Goal: Task Accomplishment & Management: Complete application form

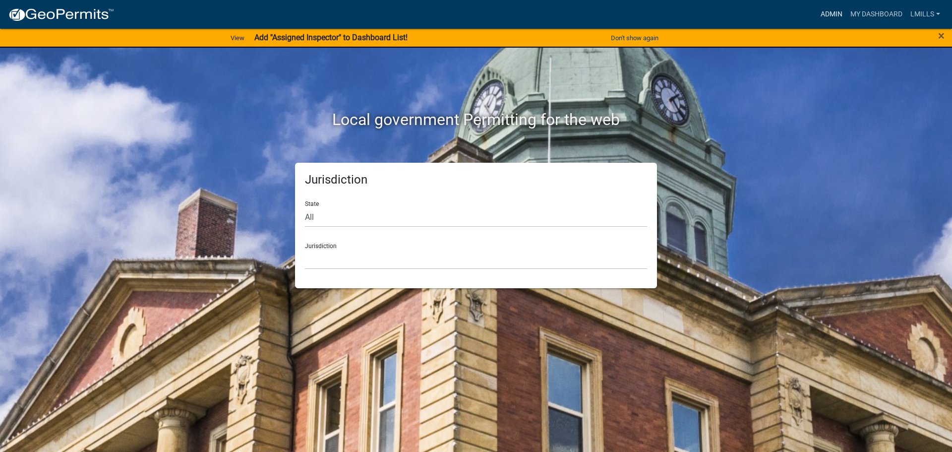
click at [835, 13] on link "Admin" at bounding box center [832, 14] width 30 height 19
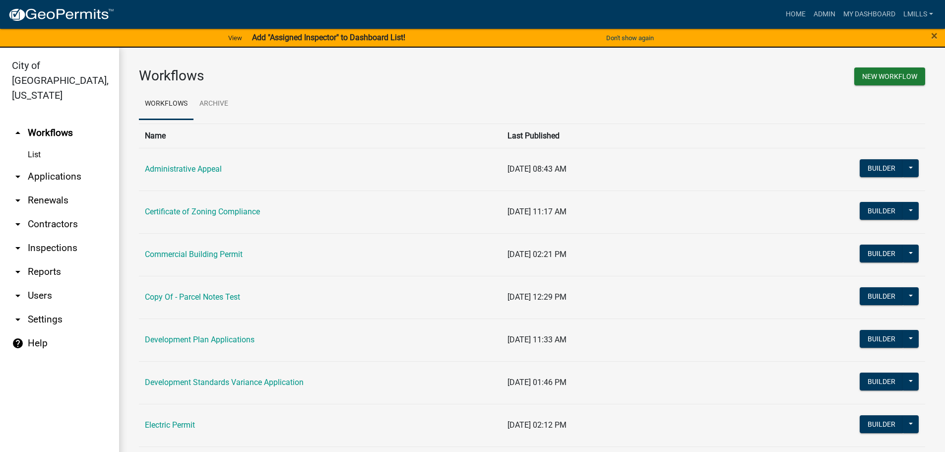
click at [45, 260] on link "arrow_drop_down Reports" at bounding box center [59, 272] width 119 height 24
select select "0: null"
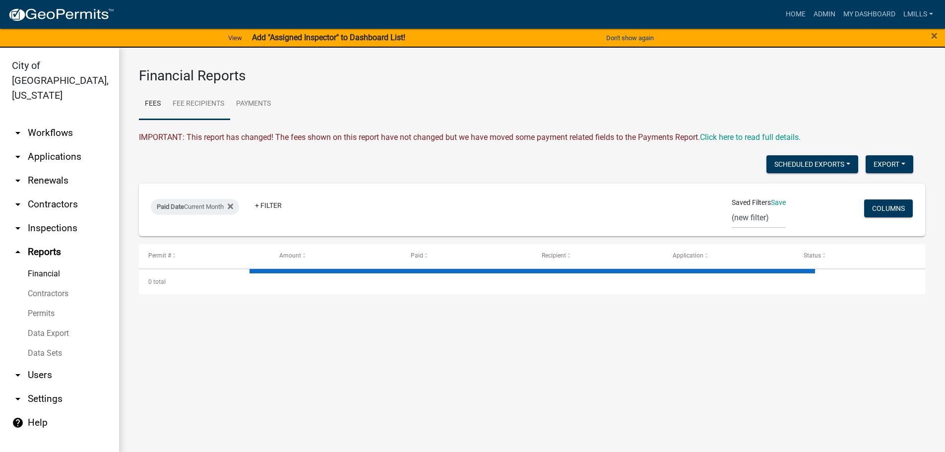
click at [198, 102] on link "Fee Recipients" at bounding box center [198, 104] width 63 height 32
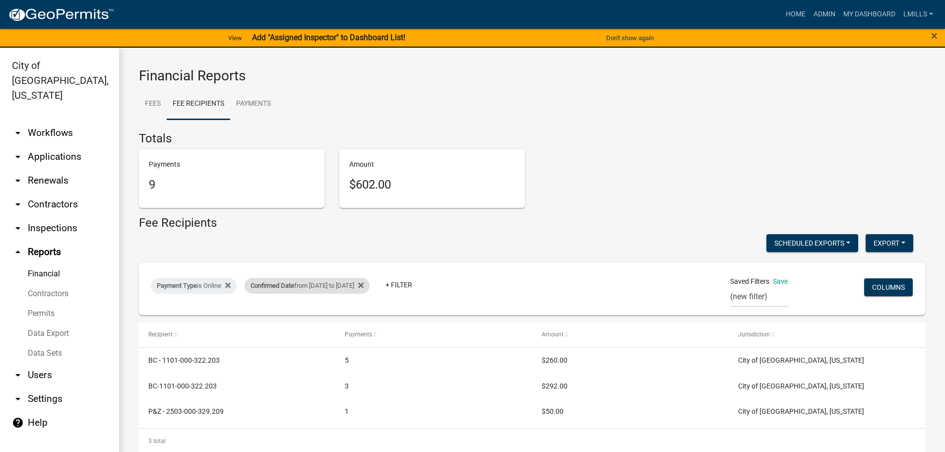
click at [324, 286] on div "Confirmed Date from 08/15/2025 to 08/17/2025" at bounding box center [307, 286] width 125 height 16
select select "custom"
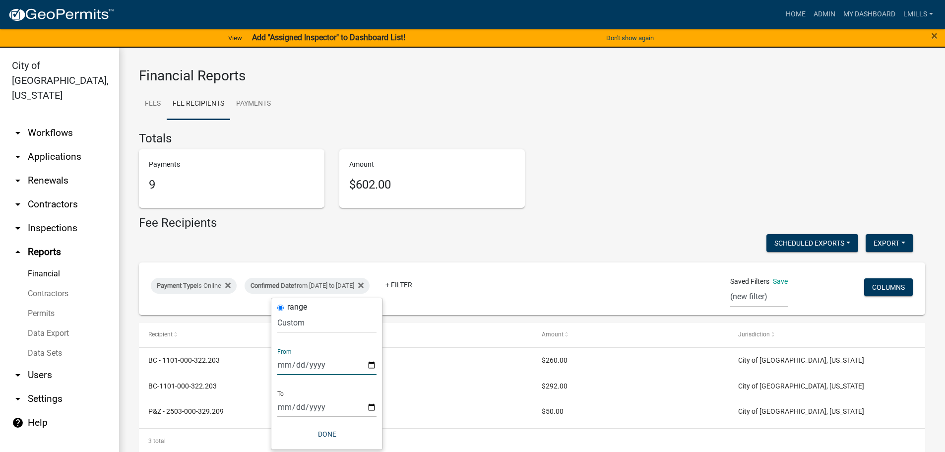
click at [376, 363] on input "2025-08-15" at bounding box center [326, 365] width 99 height 20
type input "2025-08-18"
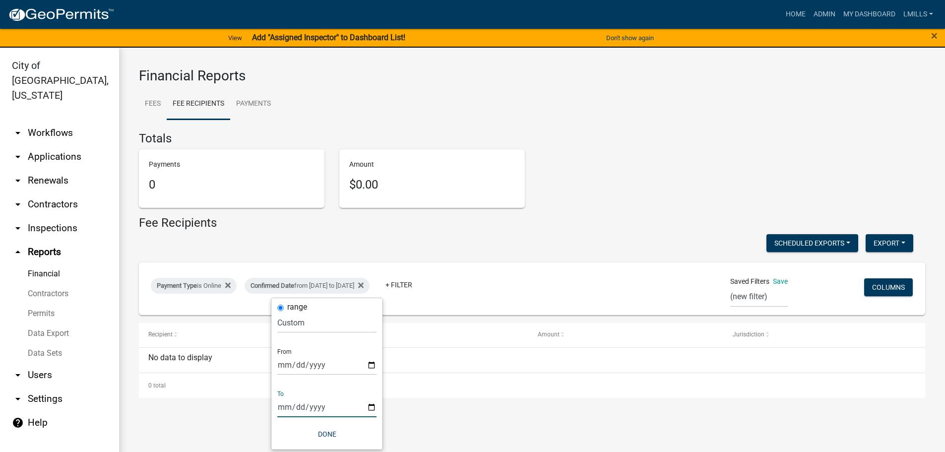
click at [369, 405] on input "2025-08-17" at bounding box center [326, 407] width 99 height 20
type input "2025-08-18"
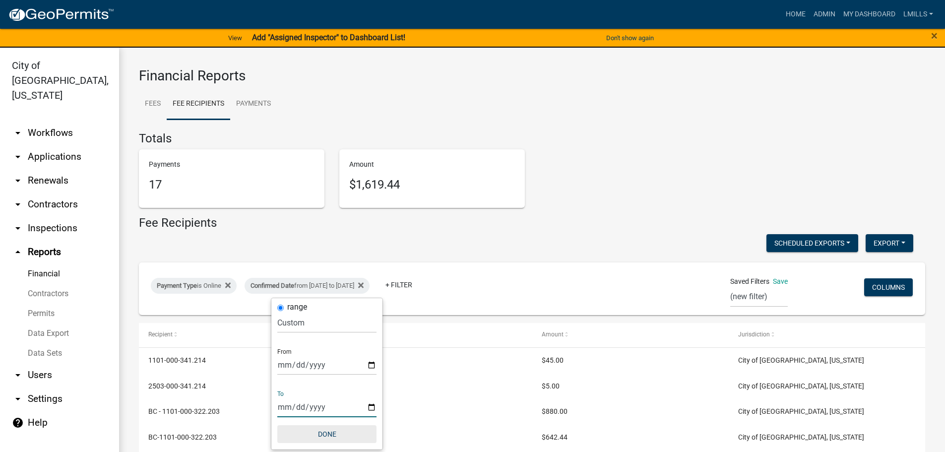
click at [330, 434] on button "Done" at bounding box center [326, 434] width 99 height 18
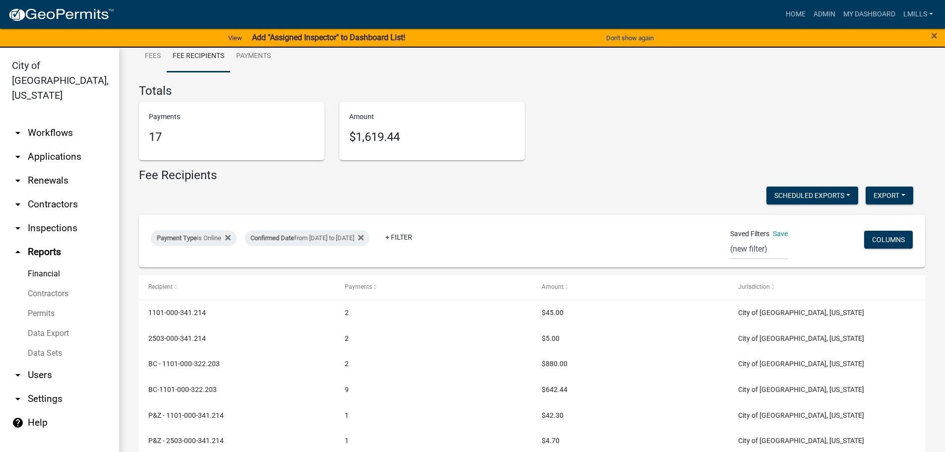
scroll to position [86, 0]
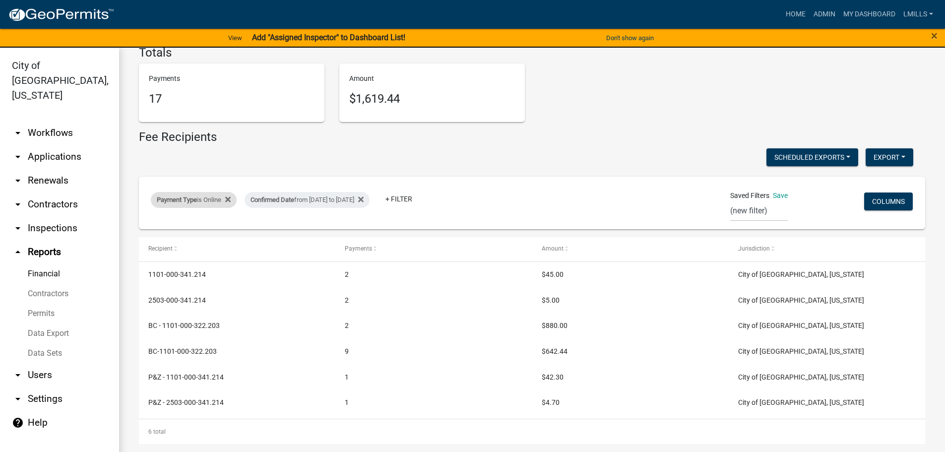
click at [199, 197] on div "Payment Type is Online" at bounding box center [194, 200] width 86 height 16
click at [196, 242] on select "Select an option Online CreditCardPOS Check Cash" at bounding box center [194, 237] width 99 height 20
select select "Check"
click at [145, 227] on select "Select an option Online CreditCardPOS Check Cash" at bounding box center [194, 237] width 99 height 20
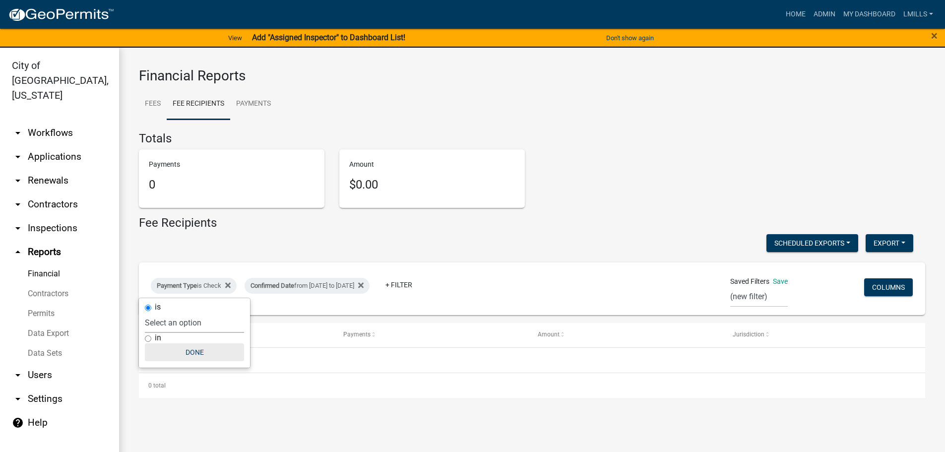
scroll to position [0, 0]
click at [191, 352] on button "Done" at bounding box center [194, 352] width 99 height 18
click at [208, 286] on div "Payment Type is Check" at bounding box center [194, 286] width 86 height 16
click at [200, 323] on select "Select an option Online CreditCardPOS Check Cash" at bounding box center [194, 322] width 99 height 20
select select "Cash"
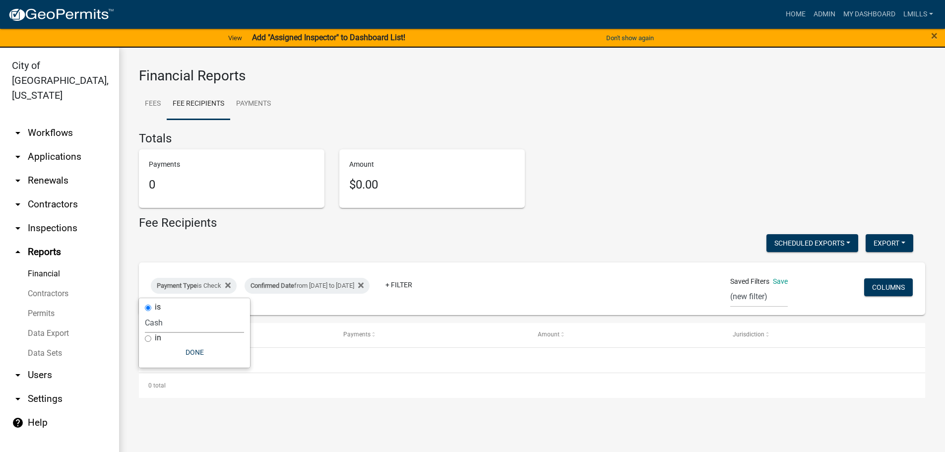
click at [145, 312] on select "Select an option Online CreditCardPOS Check Cash" at bounding box center [194, 322] width 99 height 20
click at [200, 352] on button "Done" at bounding box center [192, 352] width 99 height 18
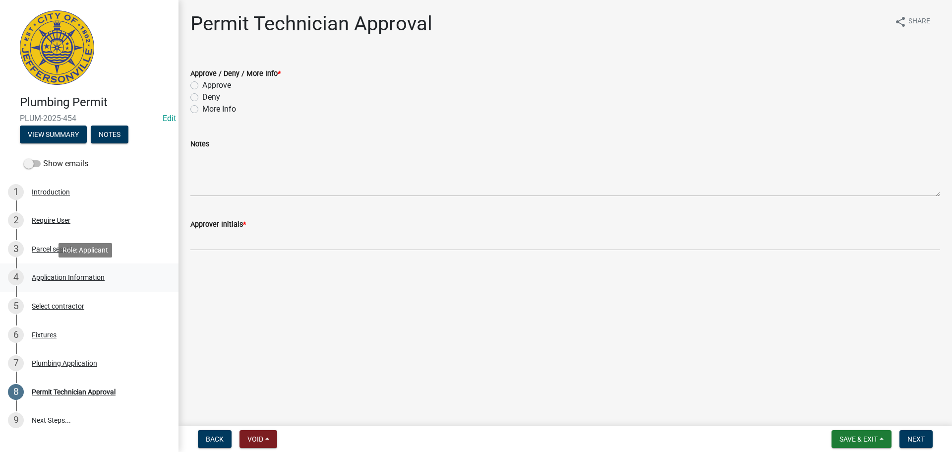
click at [81, 279] on div "Application Information" at bounding box center [68, 277] width 73 height 7
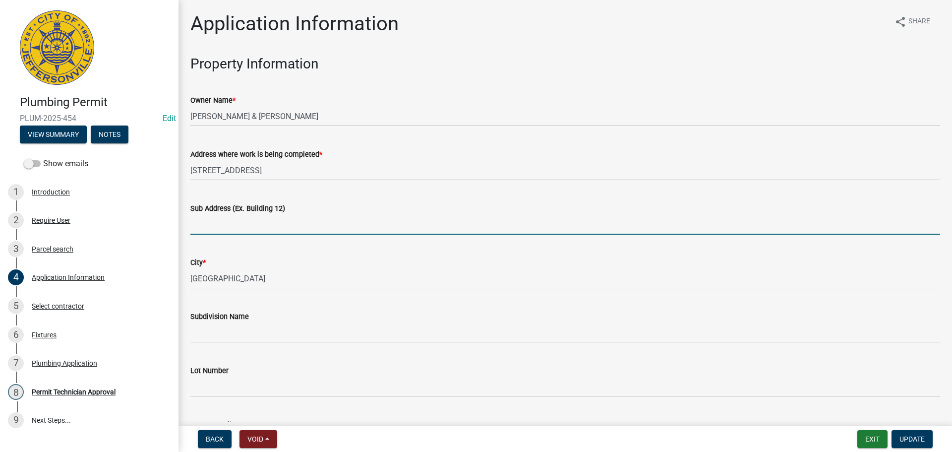
click at [282, 225] on input "Sub Address (Ex. Building 12)" at bounding box center [565, 224] width 750 height 20
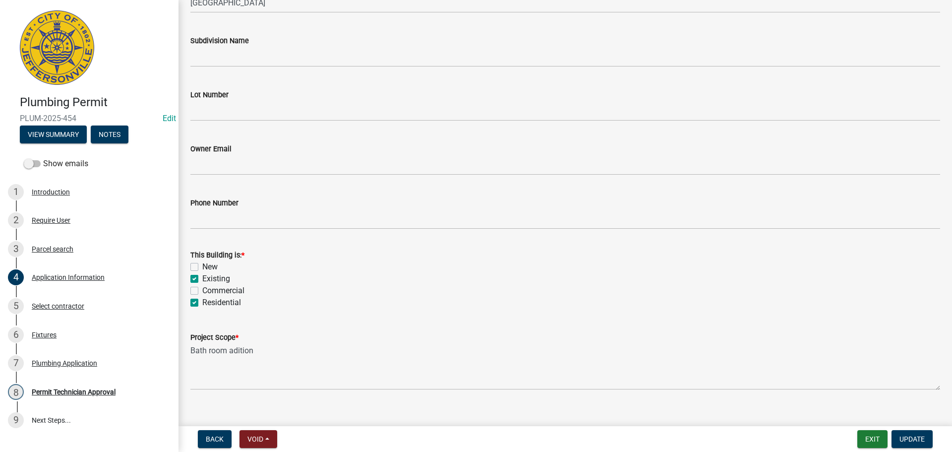
scroll to position [290, 0]
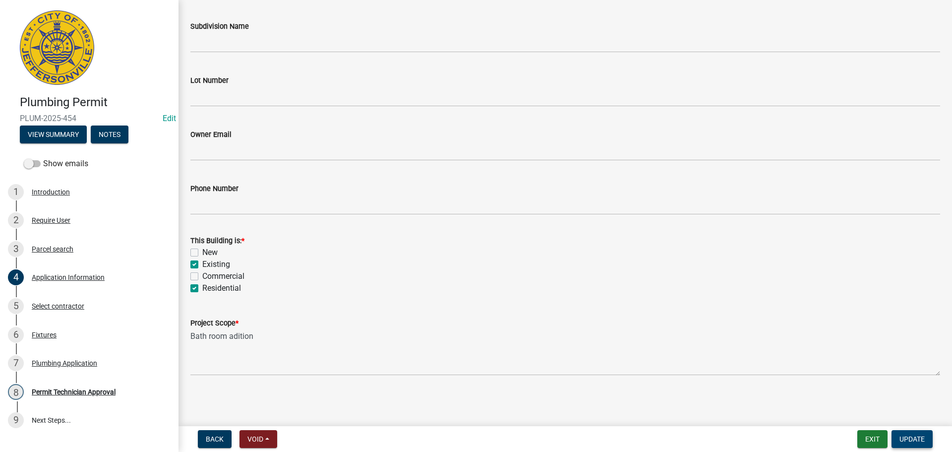
type input "[STREET_ADDRESS]"
click at [915, 437] on span "Update" at bounding box center [912, 439] width 25 height 8
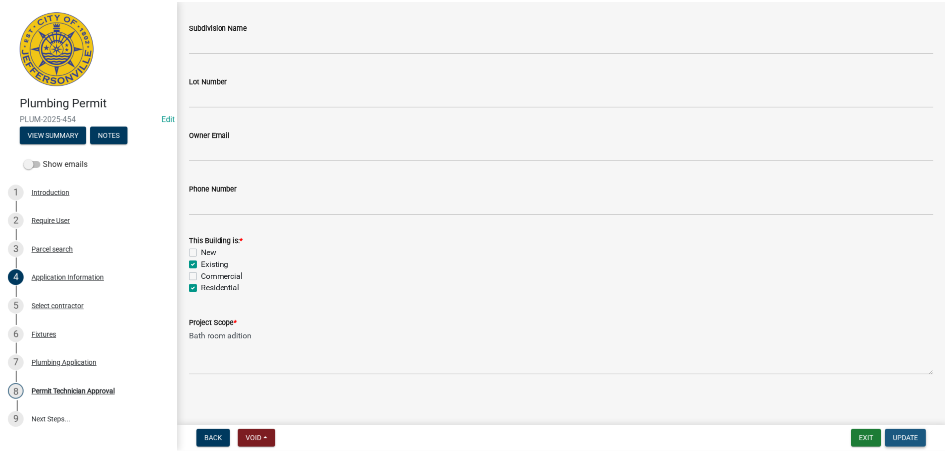
scroll to position [0, 0]
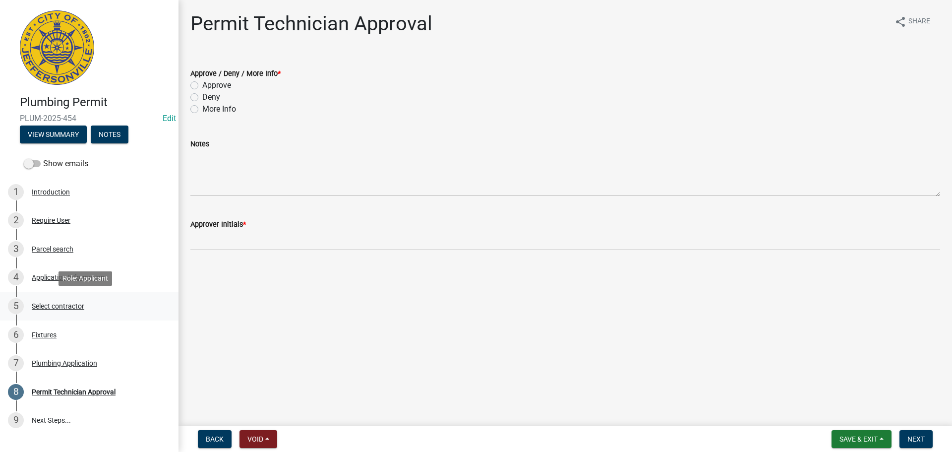
click at [61, 309] on div "Select contractor" at bounding box center [58, 306] width 53 height 7
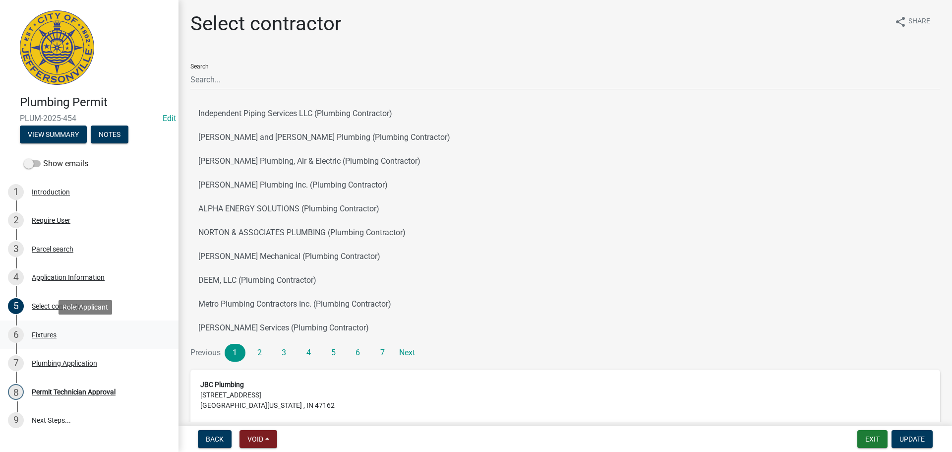
click at [48, 331] on div "Fixtures" at bounding box center [44, 334] width 25 height 7
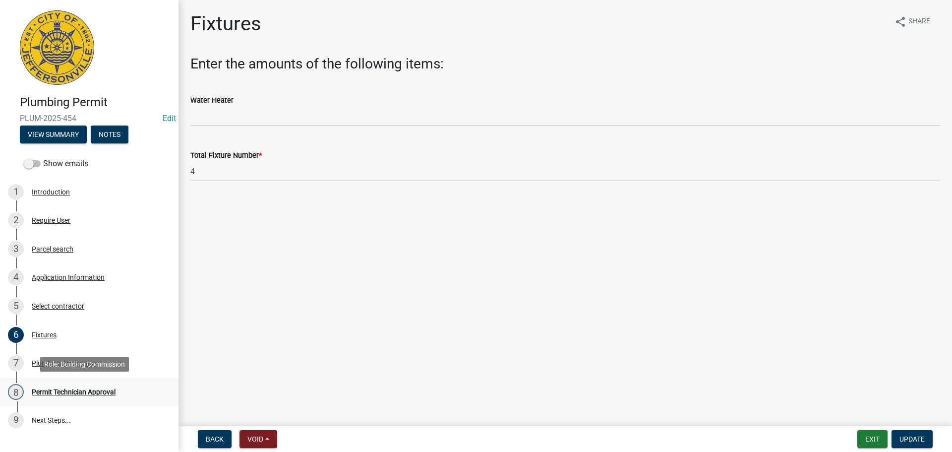
click at [64, 389] on div "Permit Technician Approval" at bounding box center [74, 391] width 84 height 7
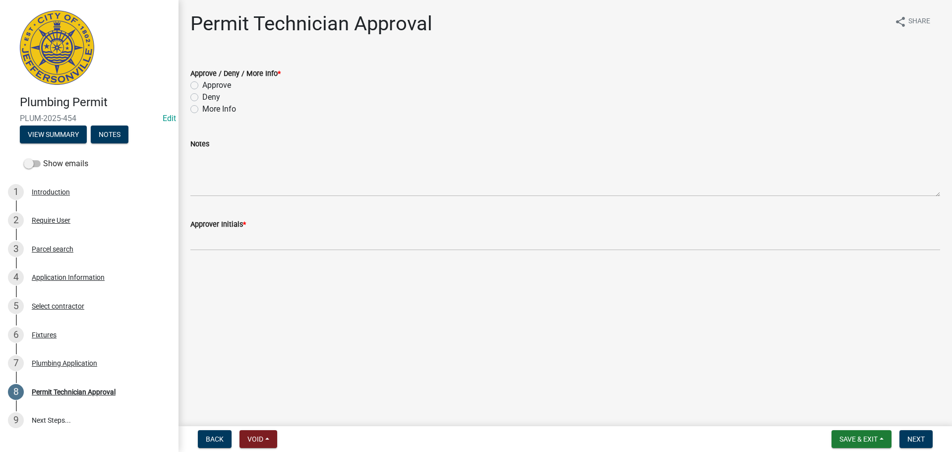
click at [224, 81] on label "Approve" at bounding box center [216, 85] width 29 height 12
click at [209, 81] on input "Approve" at bounding box center [205, 82] width 6 height 6
radio input "true"
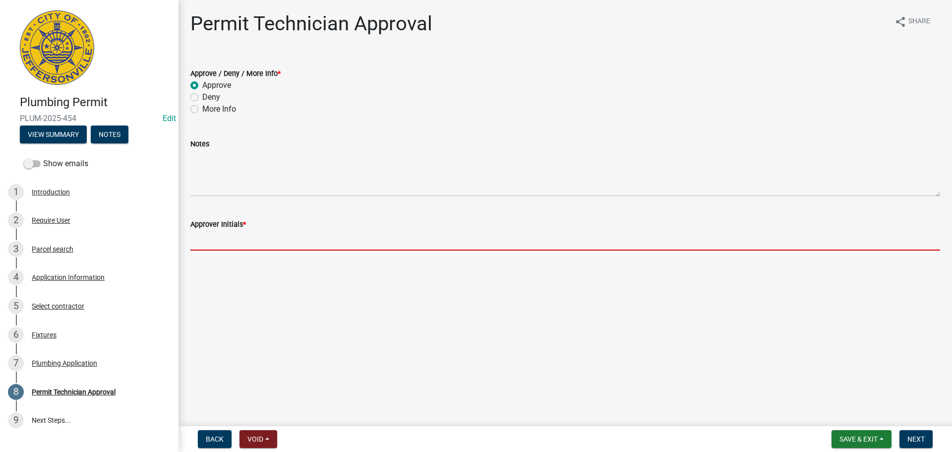
click at [242, 242] on input "Approver Initials *" at bounding box center [565, 240] width 750 height 20
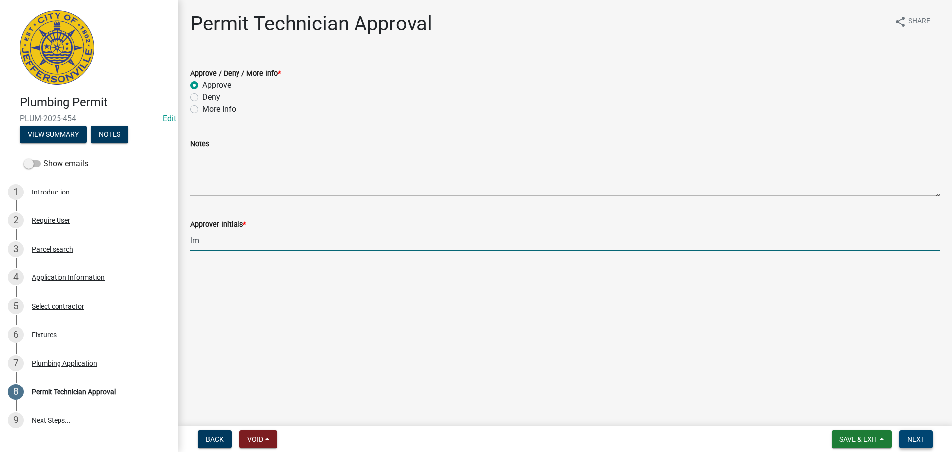
type input "lm"
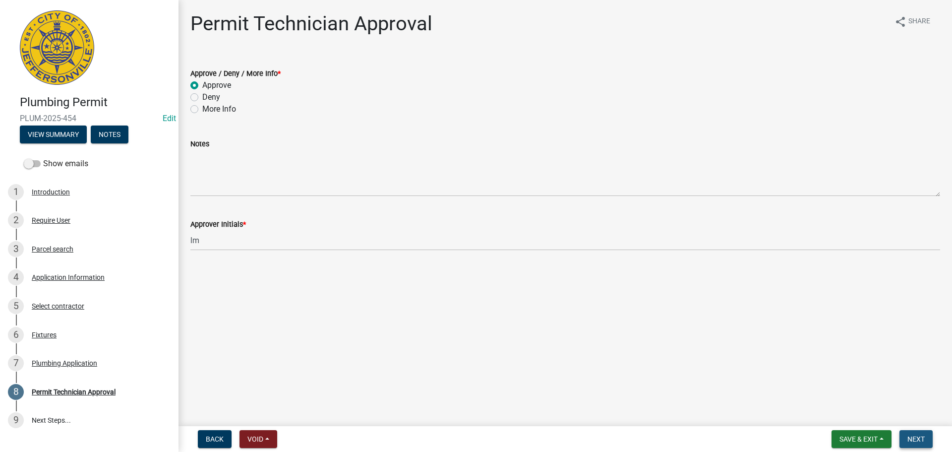
click at [914, 438] on span "Next" at bounding box center [916, 439] width 17 height 8
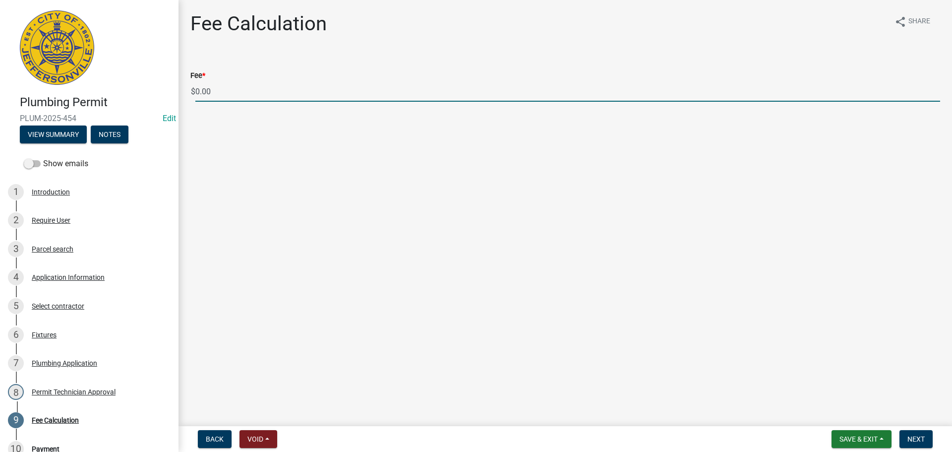
drag, startPoint x: 230, startPoint y: 102, endPoint x: 162, endPoint y: 102, distance: 67.5
click at [162, 102] on div "Plumbing Permit PLUM-2025-454 Edit View Summary Notes Show emails 1 Introductio…" at bounding box center [476, 226] width 952 height 452
type input "85.00"
click at [920, 435] on span "Next" at bounding box center [916, 439] width 17 height 8
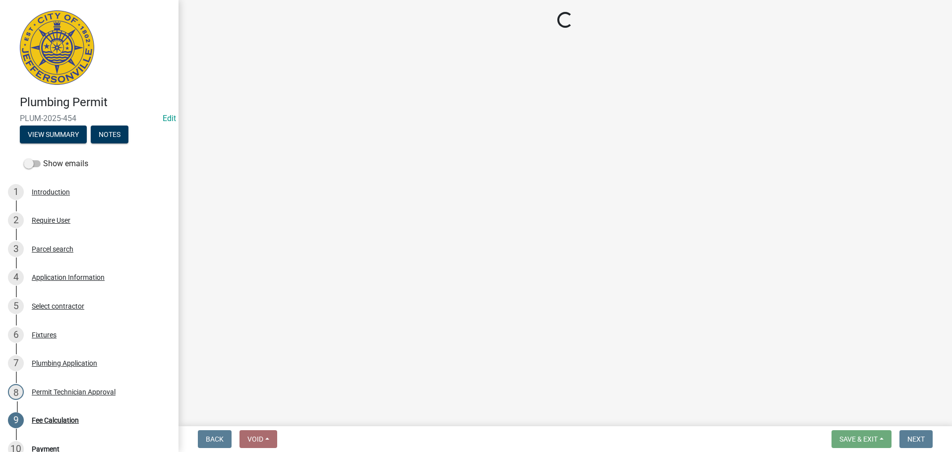
select select "3: 3"
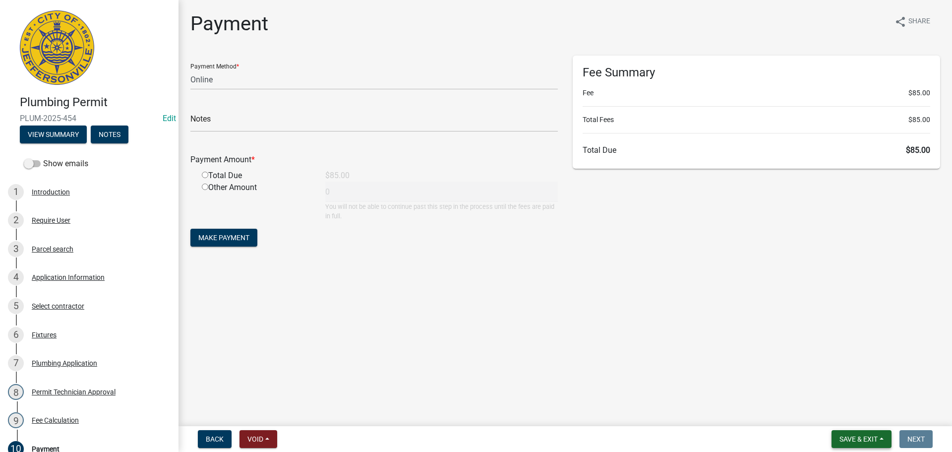
click at [857, 437] on span "Save & Exit" at bounding box center [859, 439] width 38 height 8
click at [865, 414] on button "Save & Exit" at bounding box center [851, 413] width 79 height 24
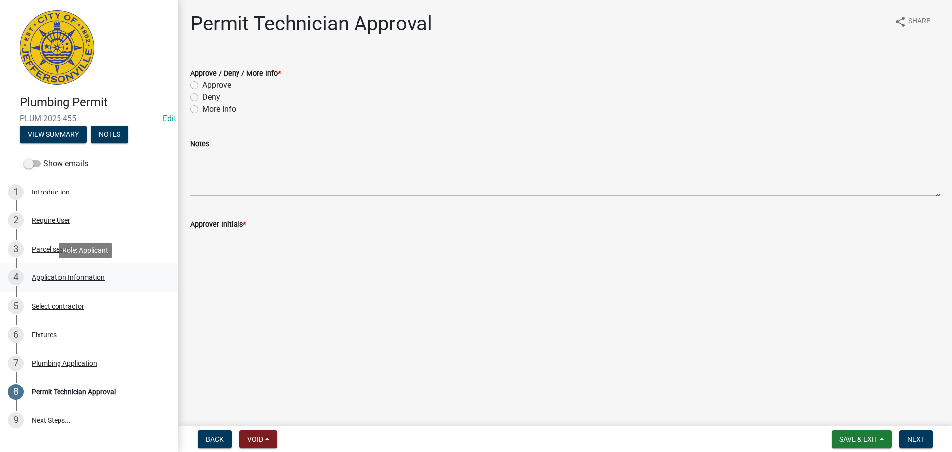
click at [72, 279] on div "Application Information" at bounding box center [68, 277] width 73 height 7
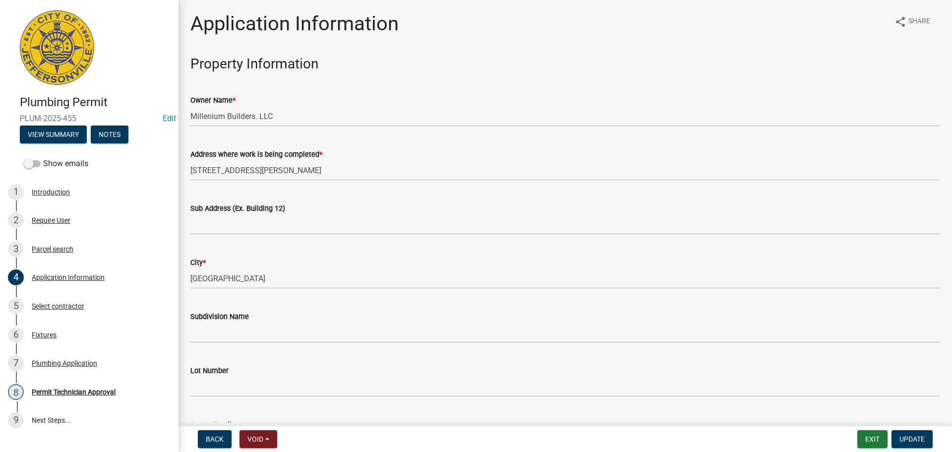
click at [274, 212] on label "Sub Address (Ex. Building 12)" at bounding box center [237, 208] width 95 height 7
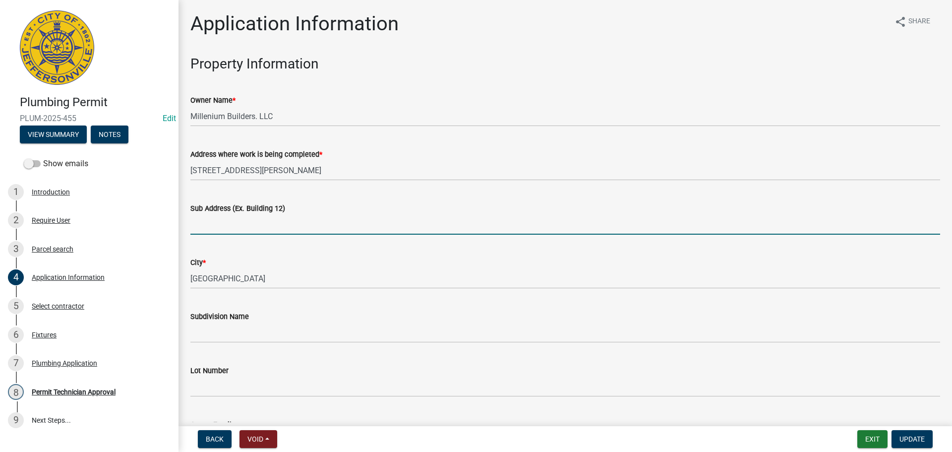
click at [274, 214] on input "Sub Address (Ex. Building 12)" at bounding box center [565, 224] width 750 height 20
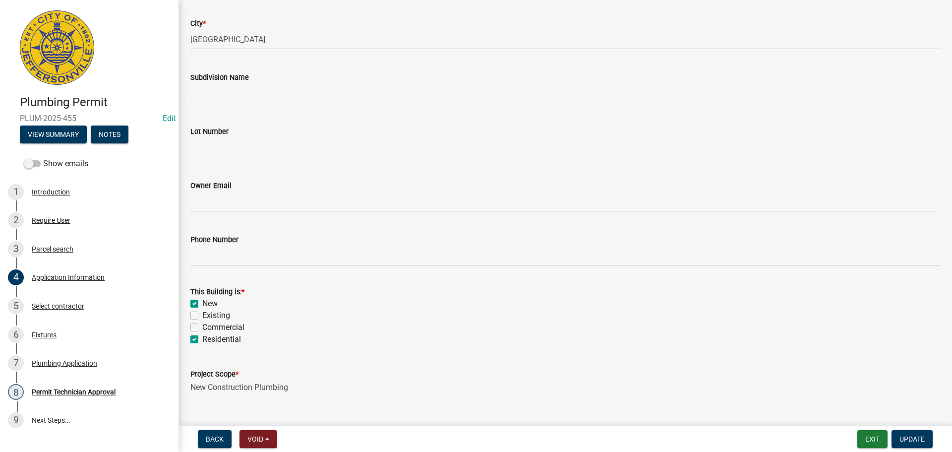
scroll to position [290, 0]
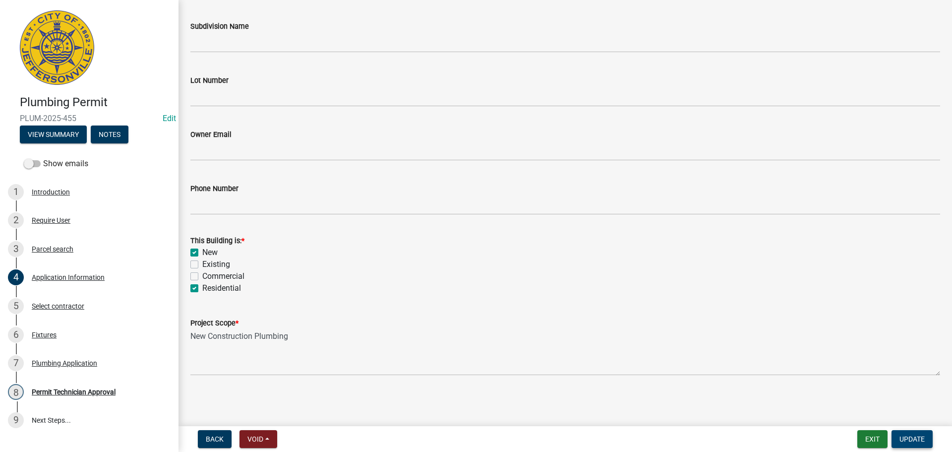
type input "[STREET_ADDRESS][PERSON_NAME]"
click at [918, 440] on span "Update" at bounding box center [912, 439] width 25 height 8
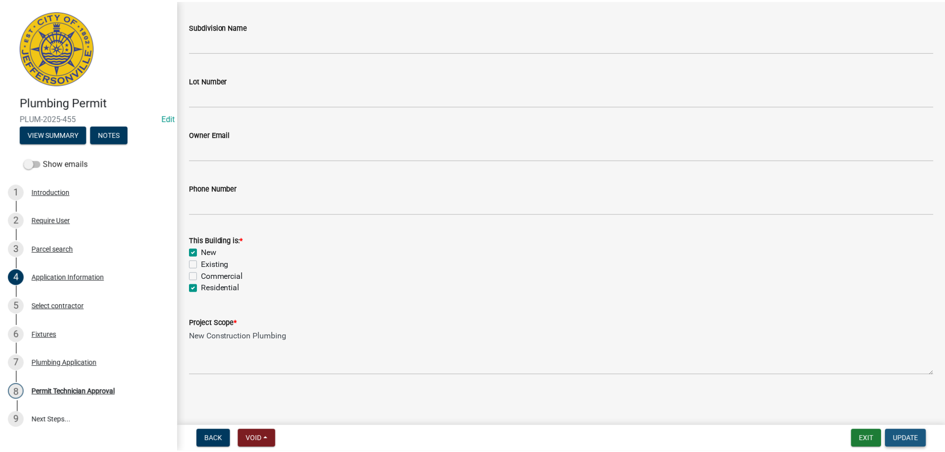
scroll to position [0, 0]
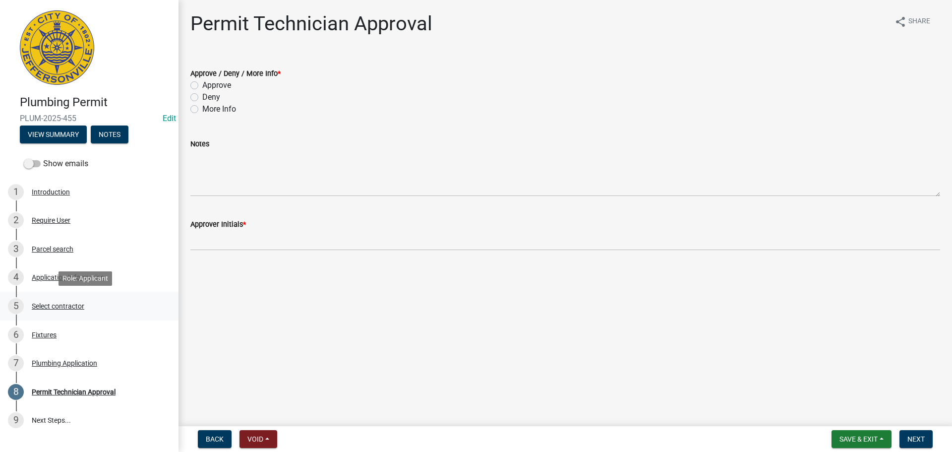
click at [54, 307] on div "Select contractor" at bounding box center [58, 306] width 53 height 7
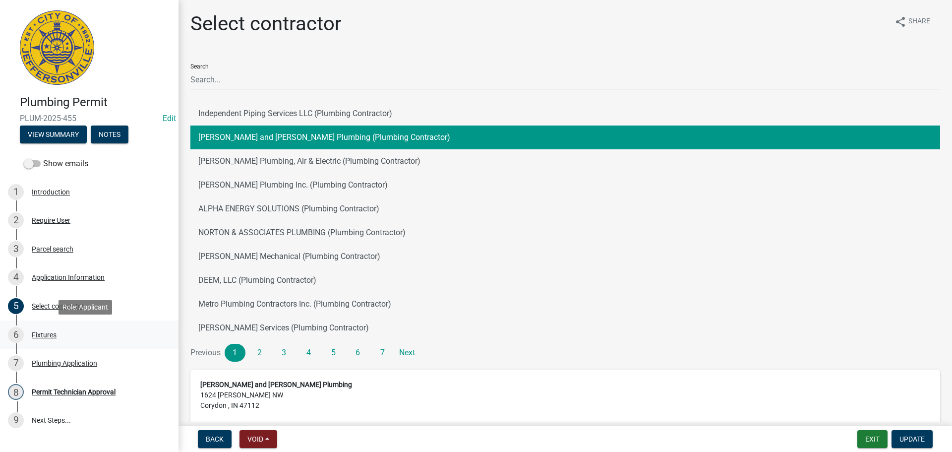
click at [44, 337] on div "Fixtures" at bounding box center [44, 334] width 25 height 7
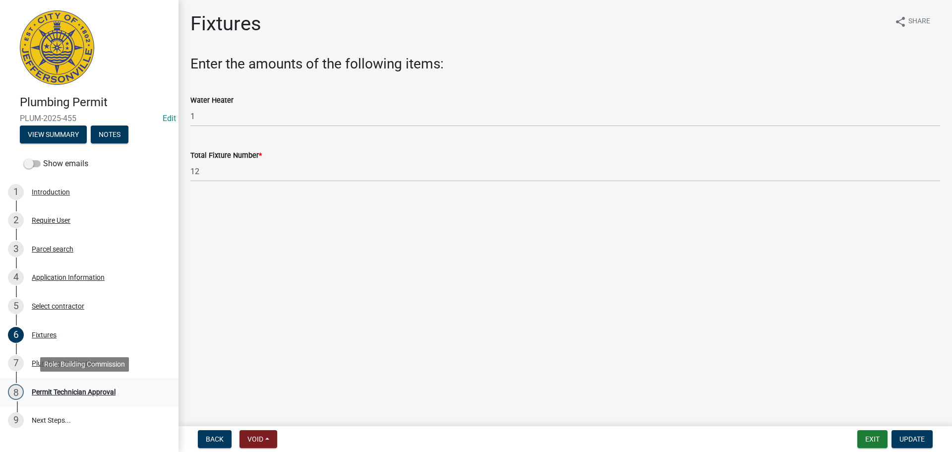
click at [65, 391] on div "Permit Technician Approval" at bounding box center [74, 391] width 84 height 7
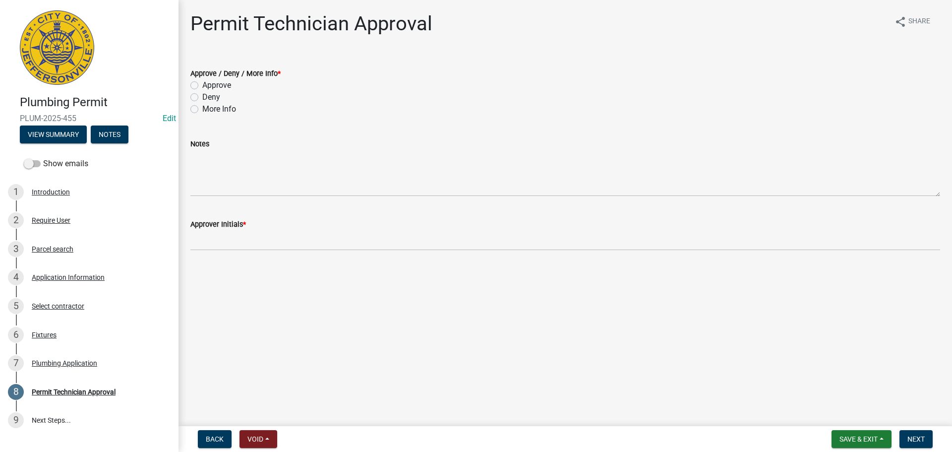
click at [231, 87] on label "Approve" at bounding box center [216, 85] width 29 height 12
click at [209, 86] on input "Approve" at bounding box center [205, 82] width 6 height 6
radio input "true"
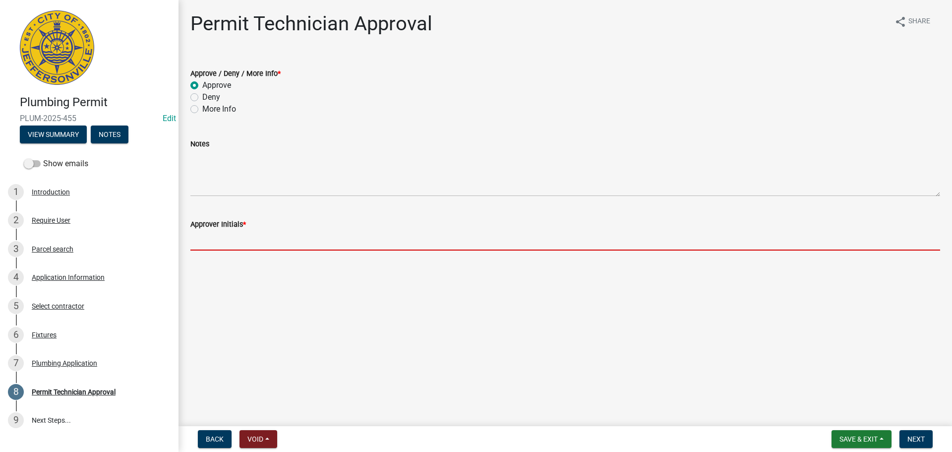
click at [226, 244] on input "Approver Initials *" at bounding box center [565, 240] width 750 height 20
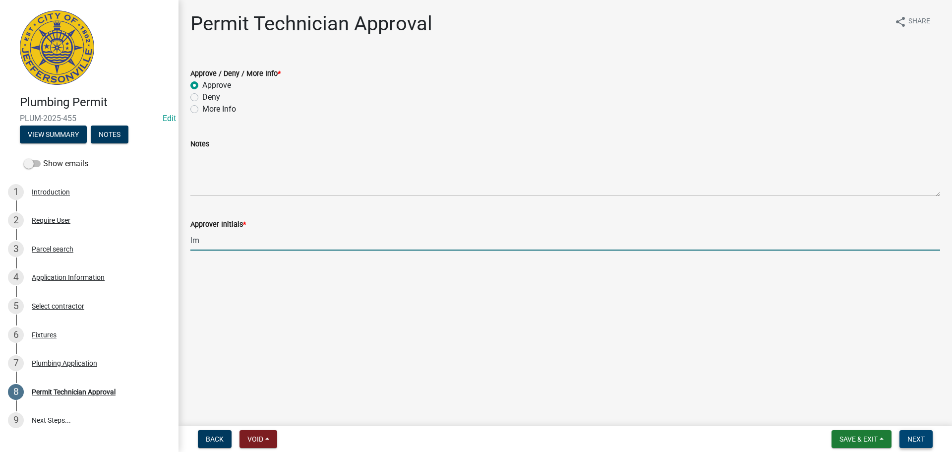
type input "lm"
click at [903, 440] on button "Next" at bounding box center [916, 439] width 33 height 18
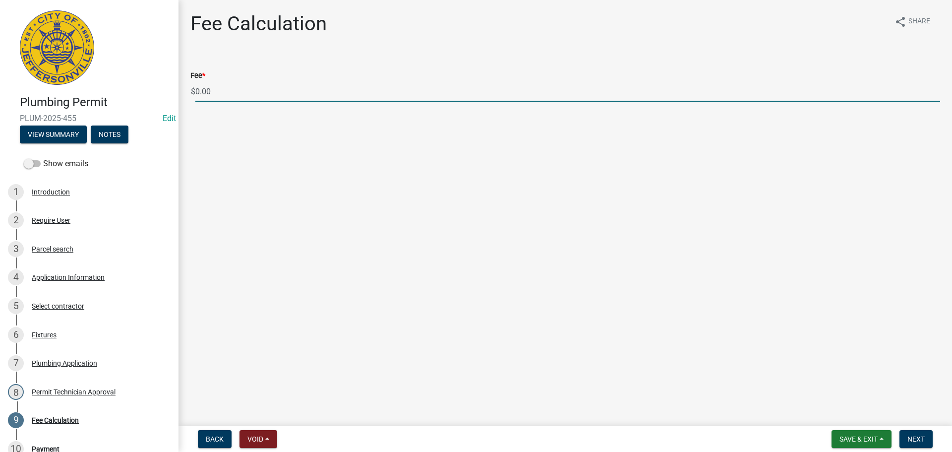
drag, startPoint x: 234, startPoint y: 82, endPoint x: 164, endPoint y: 86, distance: 70.0
click at [164, 86] on div "Plumbing Permit PLUM-2025-455 Edit View Summary Notes Show emails 1 Introductio…" at bounding box center [476, 226] width 952 height 452
type input "85.00"
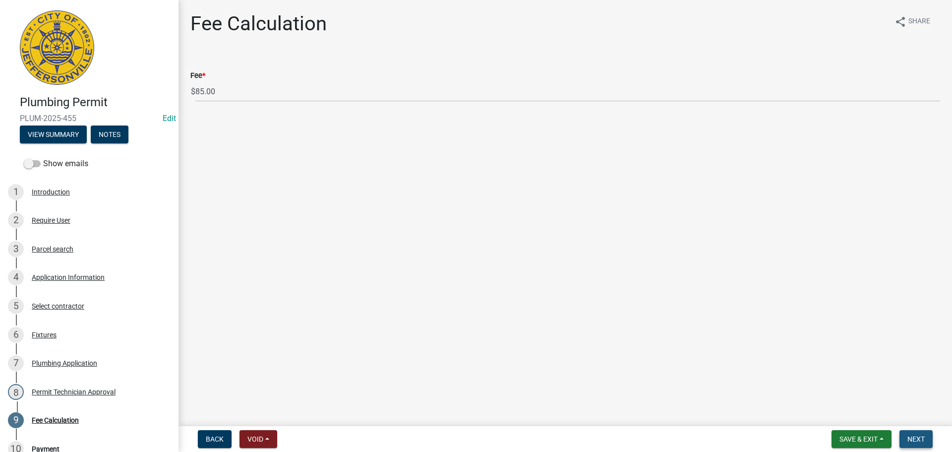
click at [921, 434] on button "Next" at bounding box center [916, 439] width 33 height 18
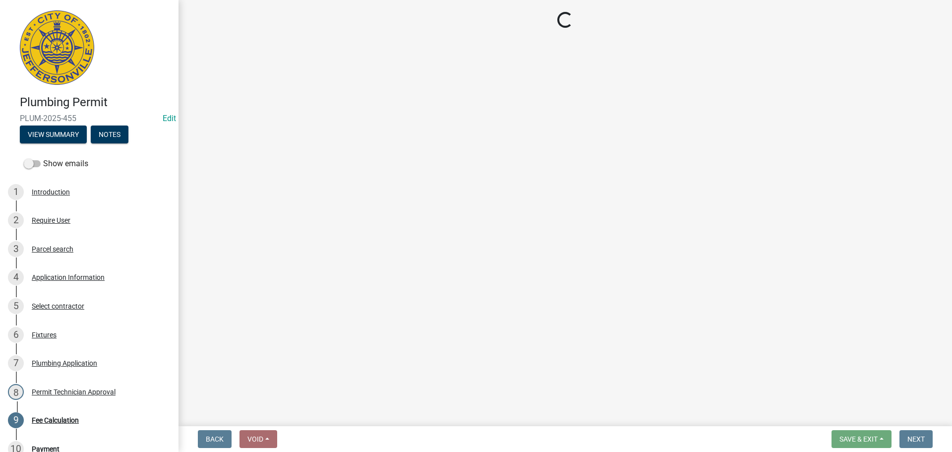
select select "3: 3"
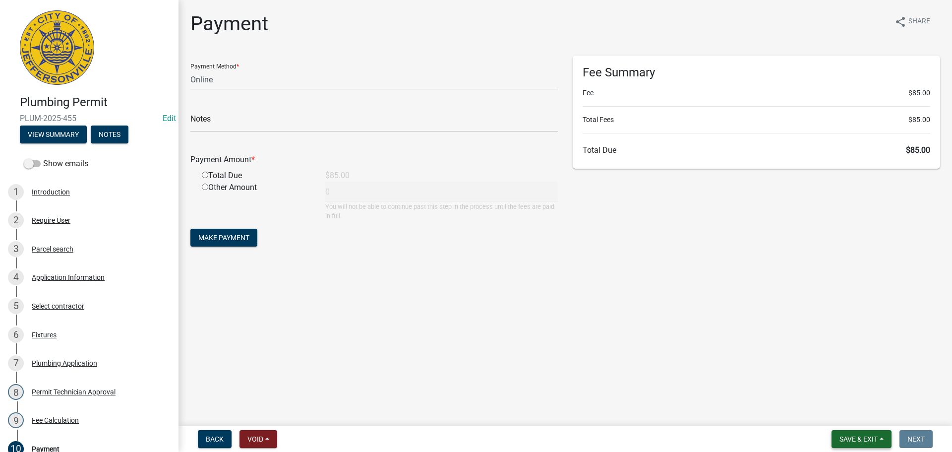
click at [876, 438] on span "Save & Exit" at bounding box center [859, 439] width 38 height 8
click at [876, 416] on button "Save & Exit" at bounding box center [851, 413] width 79 height 24
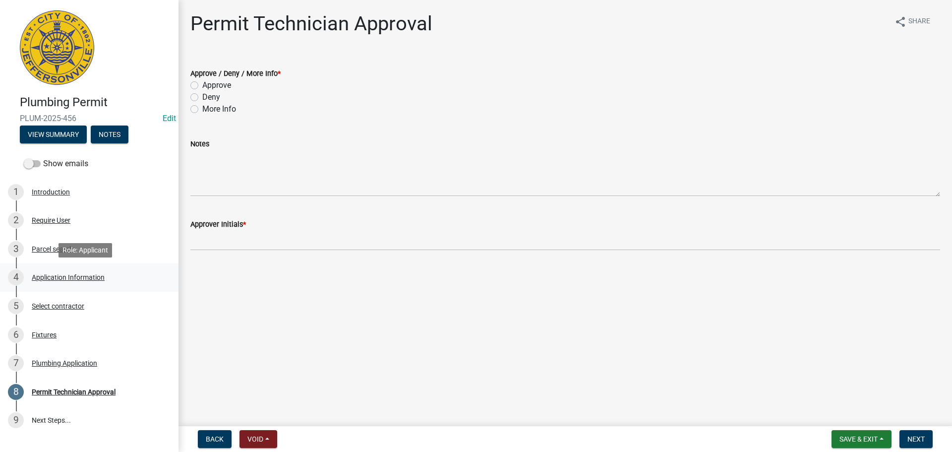
click at [85, 276] on div "Application Information" at bounding box center [68, 277] width 73 height 7
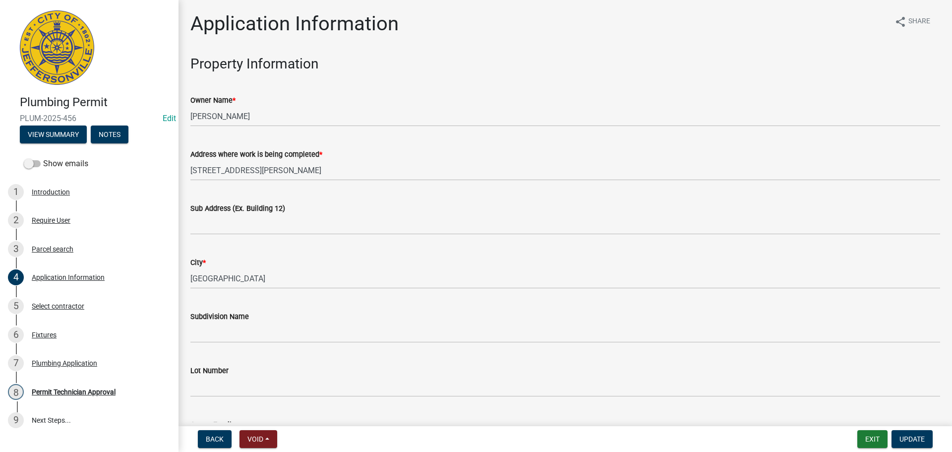
click at [282, 211] on label "Sub Address (Ex. Building 12)" at bounding box center [237, 208] width 95 height 7
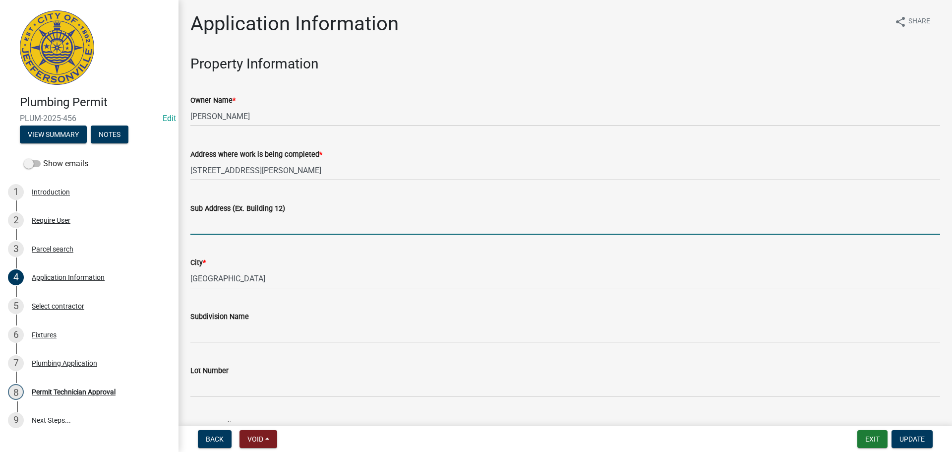
click at [273, 228] on input "Sub Address (Ex. Building 12)" at bounding box center [565, 224] width 750 height 20
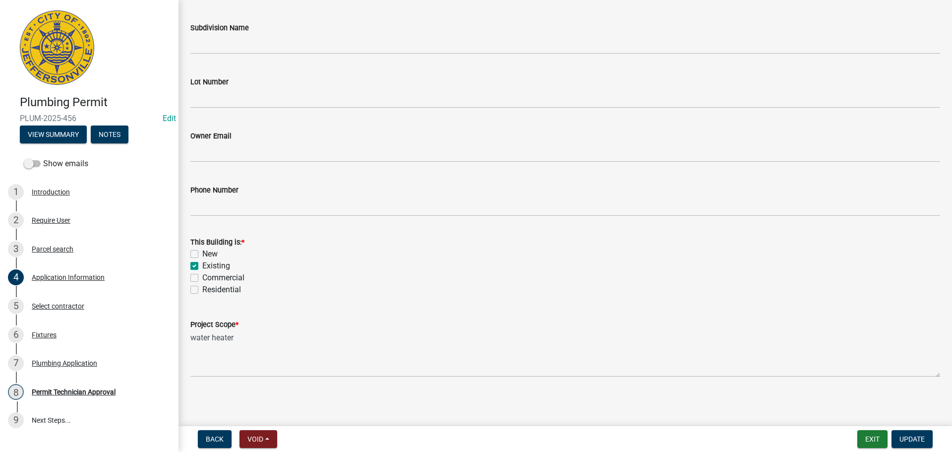
scroll to position [290, 0]
type input "3436 Alvin Drive"
click at [209, 287] on label "Residential" at bounding box center [221, 288] width 39 height 12
click at [209, 287] on input "Residential" at bounding box center [205, 285] width 6 height 6
checkbox input "true"
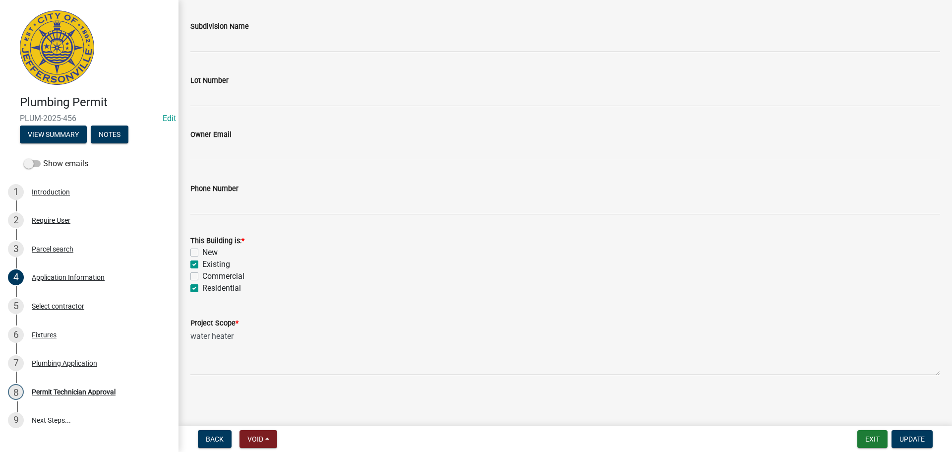
checkbox input "false"
checkbox input "true"
checkbox input "false"
checkbox input "true"
click at [909, 438] on span "Update" at bounding box center [912, 439] width 25 height 8
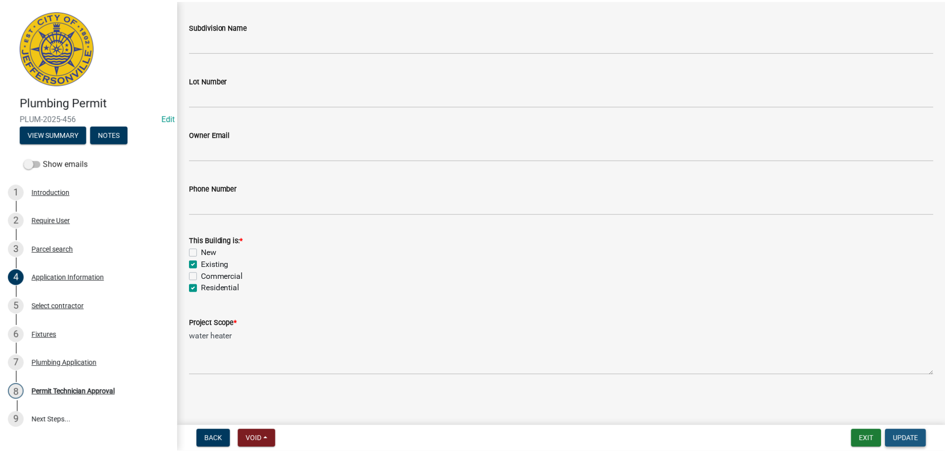
scroll to position [0, 0]
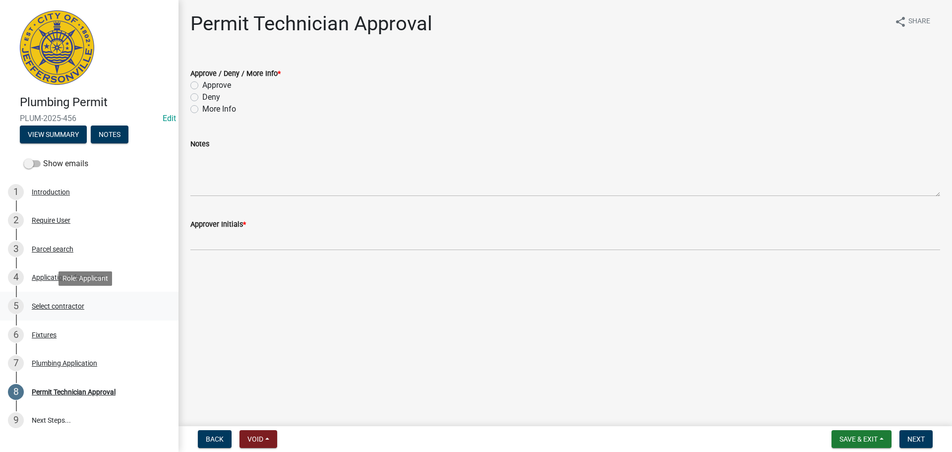
click at [62, 305] on div "Select contractor" at bounding box center [58, 306] width 53 height 7
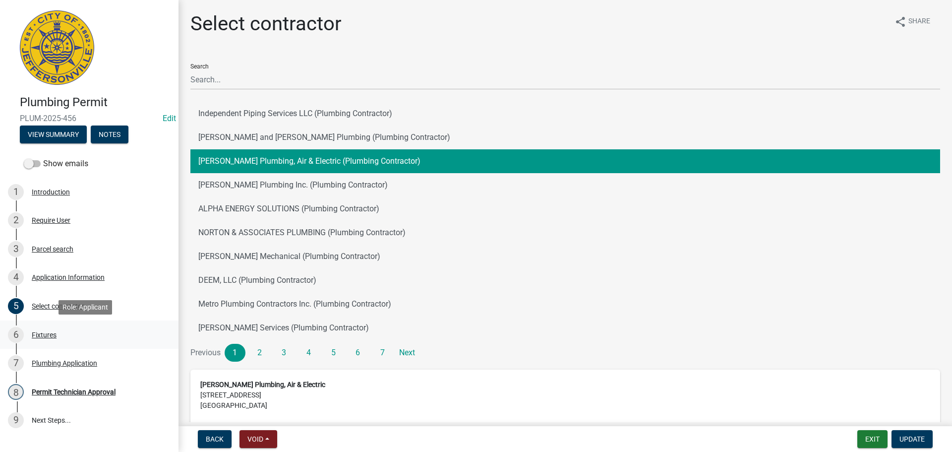
click at [45, 334] on div "Fixtures" at bounding box center [44, 334] width 25 height 7
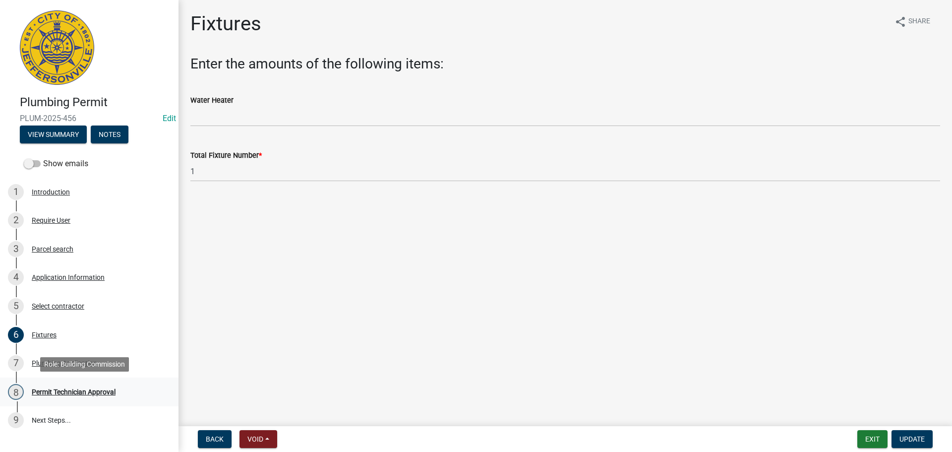
click at [61, 391] on div "Permit Technician Approval" at bounding box center [74, 391] width 84 height 7
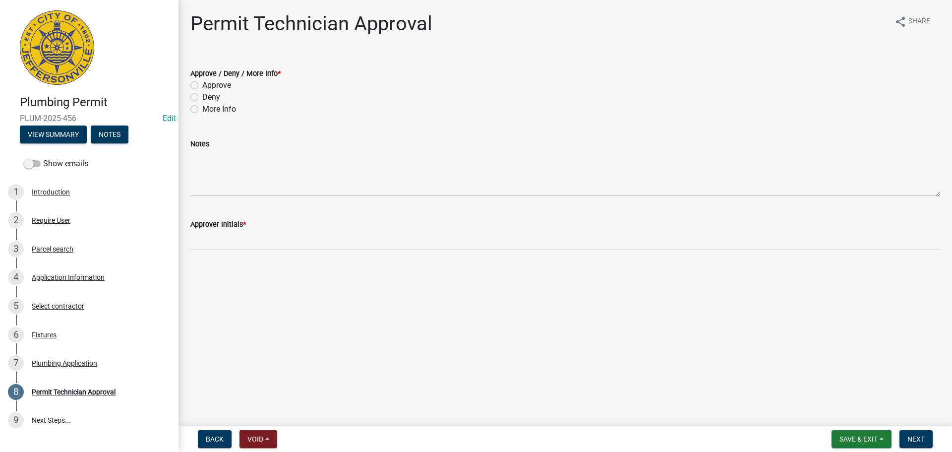
click at [210, 83] on label "Approve" at bounding box center [216, 85] width 29 height 12
click at [209, 83] on input "Approve" at bounding box center [205, 82] width 6 height 6
radio input "true"
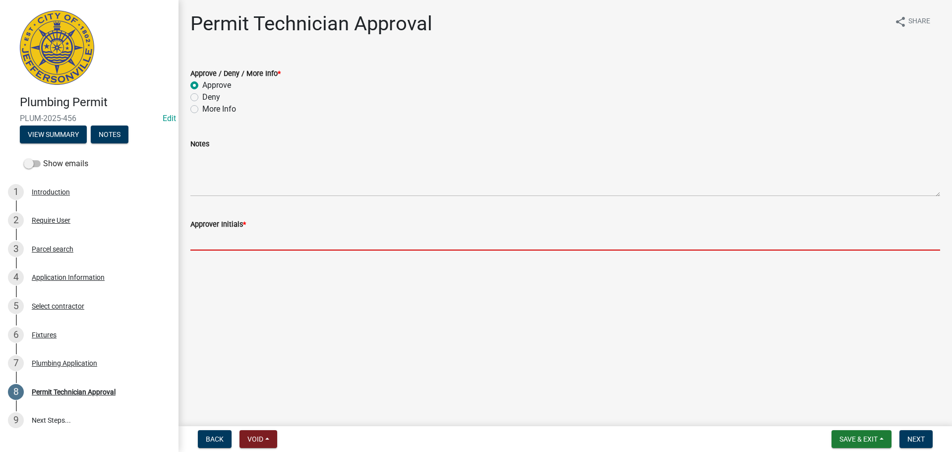
click at [250, 238] on input "Approver Initials *" at bounding box center [565, 240] width 750 height 20
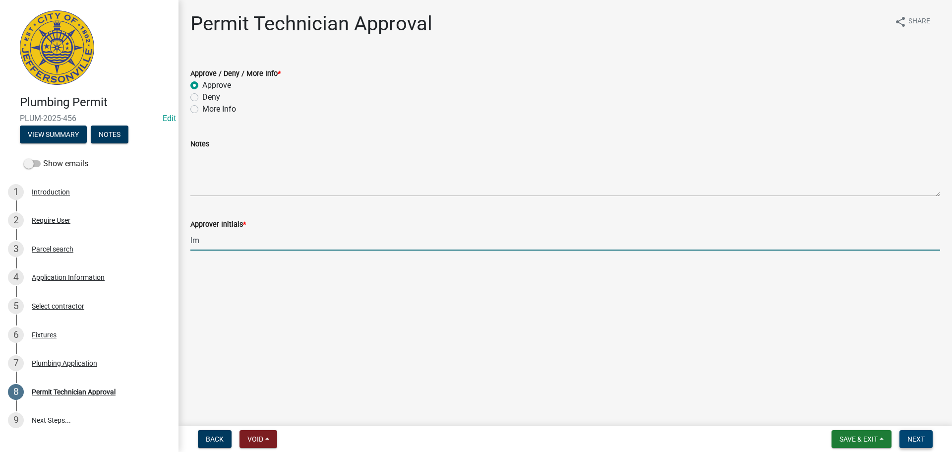
type input "lm"
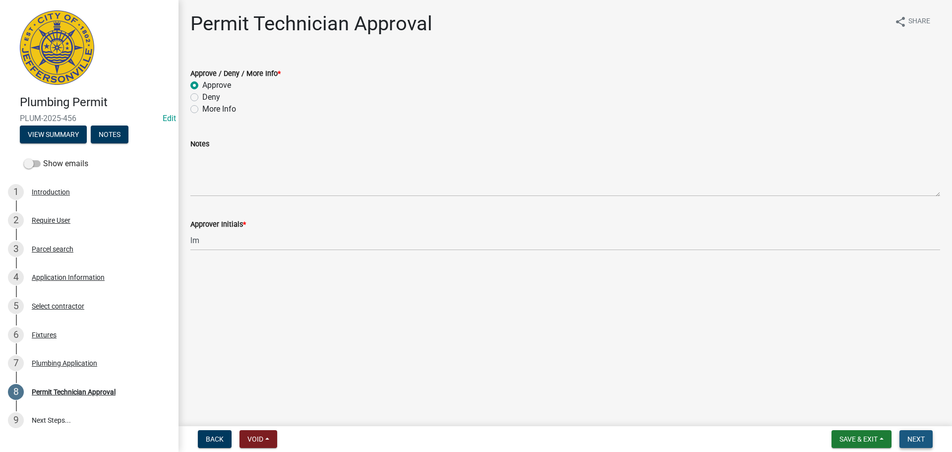
click at [925, 435] on span "Next" at bounding box center [916, 439] width 17 height 8
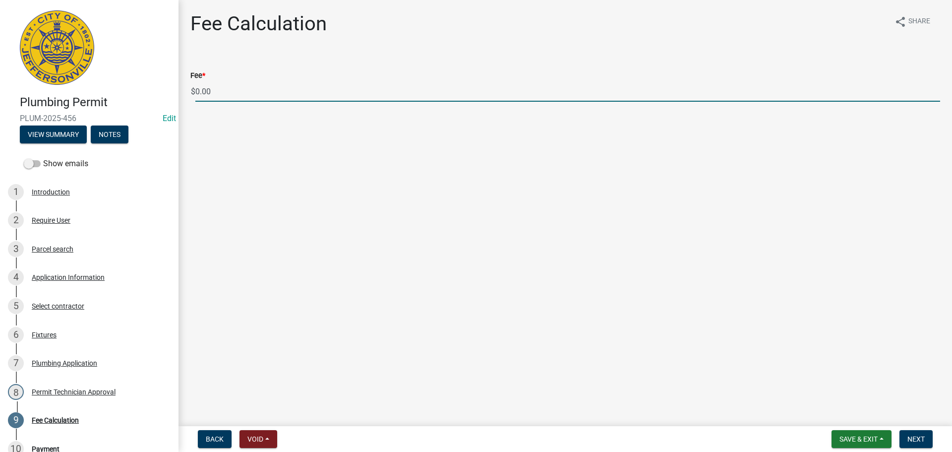
drag, startPoint x: 146, startPoint y: 87, endPoint x: 140, endPoint y: 87, distance: 5.5
click at [140, 87] on div "Plumbing Permit PLUM-2025-456 Edit View Summary Notes Show emails 1 Introductio…" at bounding box center [476, 226] width 952 height 452
type input "35.00"
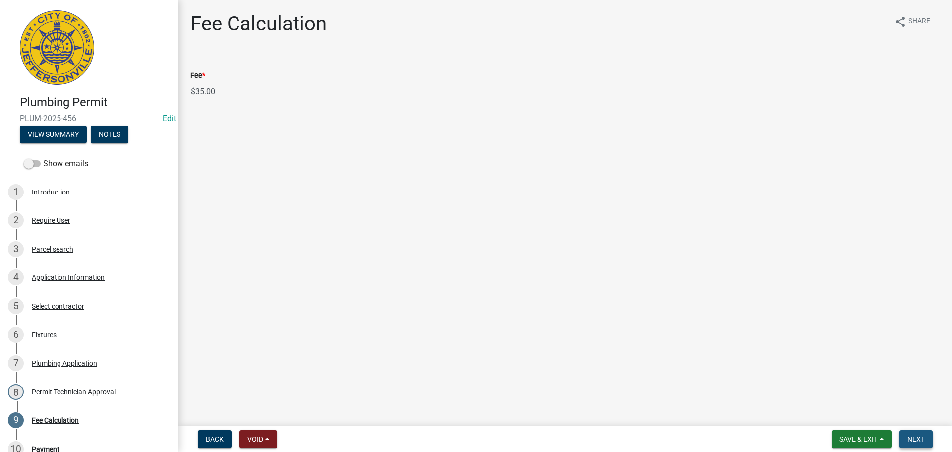
click at [921, 438] on span "Next" at bounding box center [916, 439] width 17 height 8
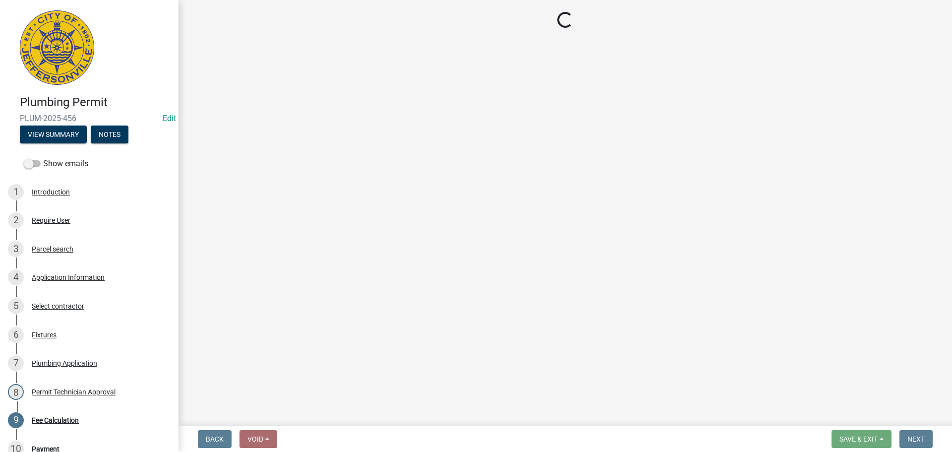
select select "3: 3"
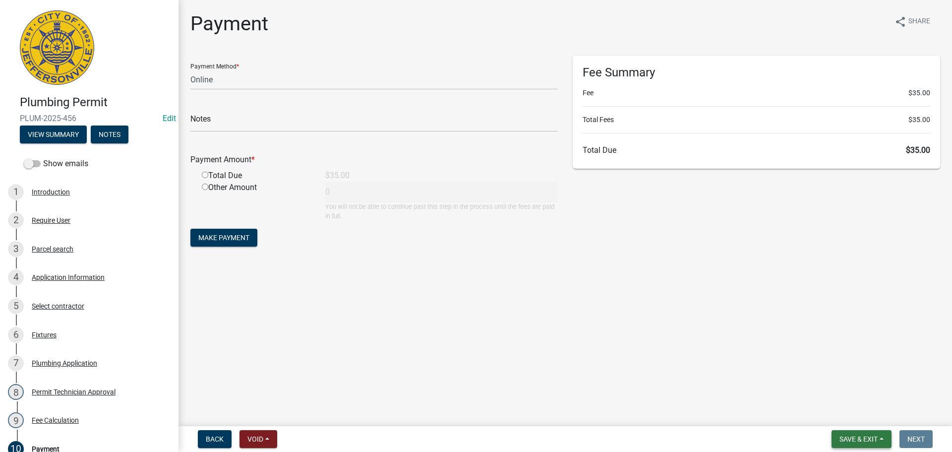
click at [869, 439] on span "Save & Exit" at bounding box center [859, 439] width 38 height 8
click at [874, 408] on button "Save & Exit" at bounding box center [851, 413] width 79 height 24
